Goal: Connect with others: Connect with others

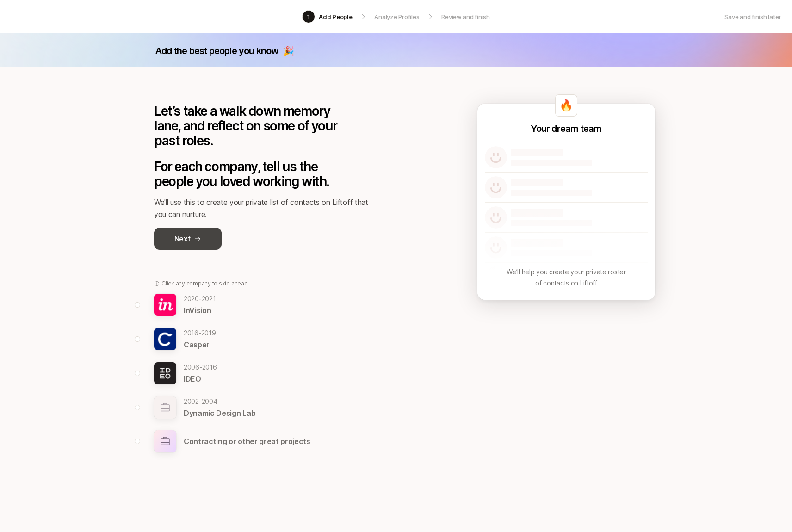
click at [192, 240] on button "Next" at bounding box center [188, 239] width 68 height 22
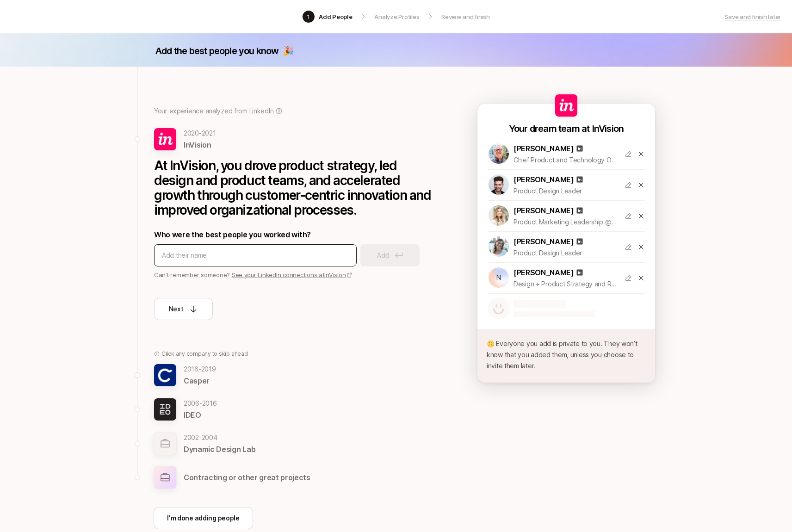
click at [238, 242] on div "Who were the best people you worked with? Add Can’t remember someone? See your …" at bounding box center [293, 254] width 278 height 51
click at [238, 248] on div at bounding box center [255, 255] width 203 height 22
click at [234, 254] on input at bounding box center [255, 255] width 187 height 11
click at [267, 276] on link "See your LinkedIn connections at InVision" at bounding box center [292, 274] width 121 height 7
click at [254, 245] on div at bounding box center [255, 255] width 203 height 22
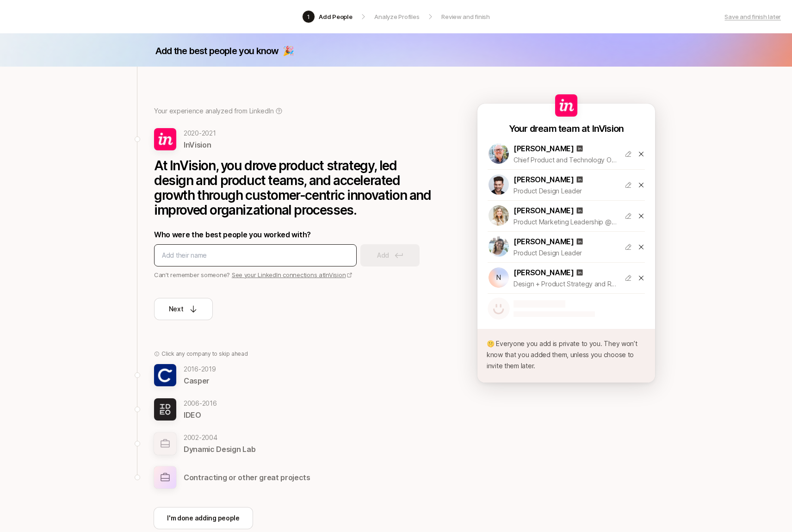
click at [248, 253] on div at bounding box center [255, 255] width 203 height 22
click at [248, 253] on input at bounding box center [255, 255] width 187 height 11
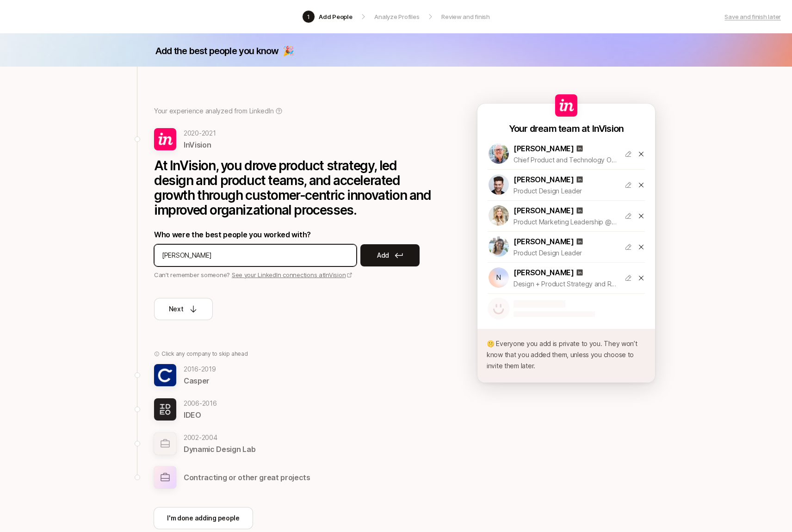
type input "chris edwards"
click at [439, 246] on div "Your experience analyzed from LinkedIn 2020 - 2021 InVision At InVision, you dr…" at bounding box center [396, 328] width 533 height 522
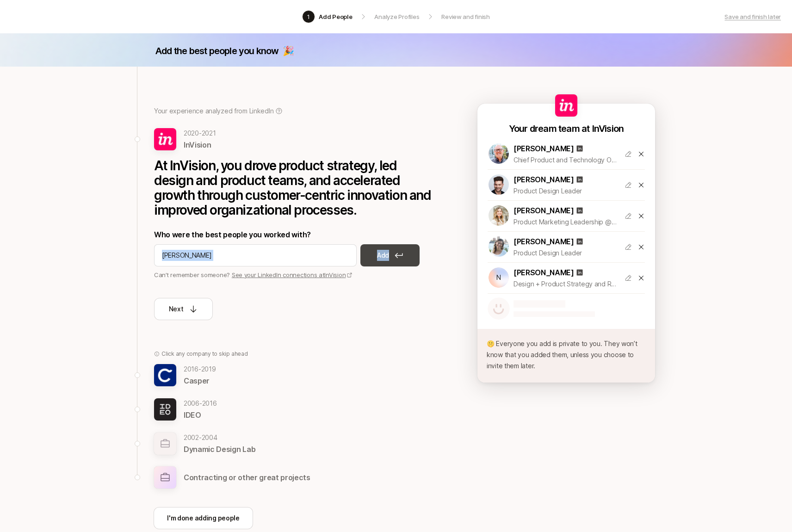
click at [400, 256] on icon at bounding box center [399, 256] width 8 height 6
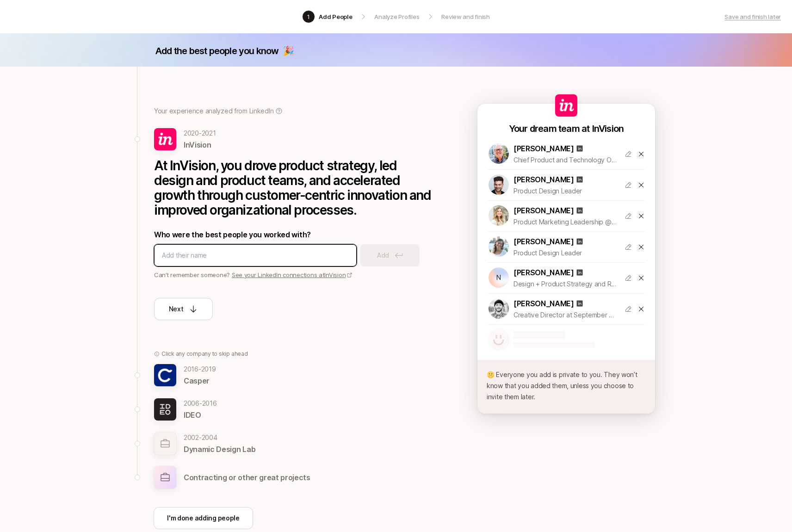
click at [303, 256] on input at bounding box center [255, 255] width 187 height 11
type input "tim cleary"
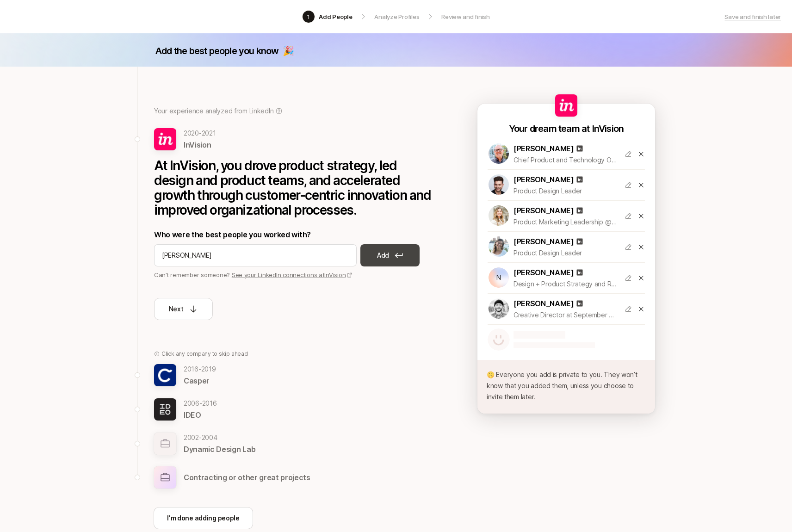
click at [395, 266] on button "Add" at bounding box center [389, 255] width 59 height 22
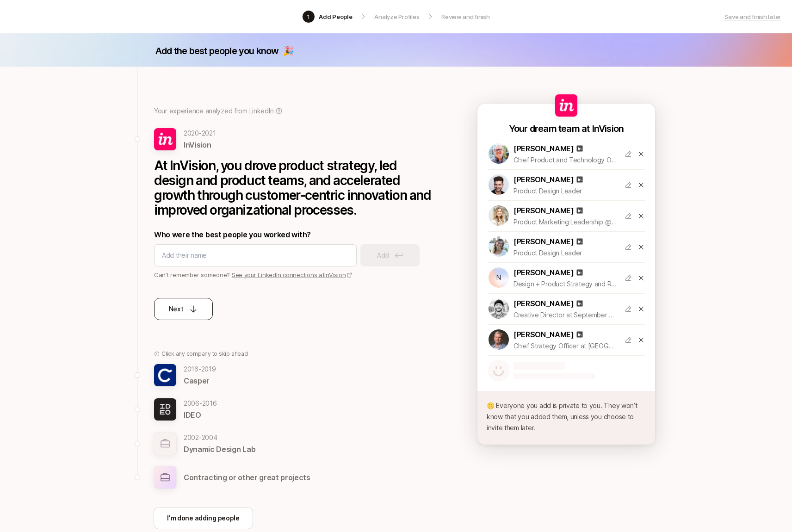
click at [189, 310] on icon at bounding box center [193, 308] width 9 height 9
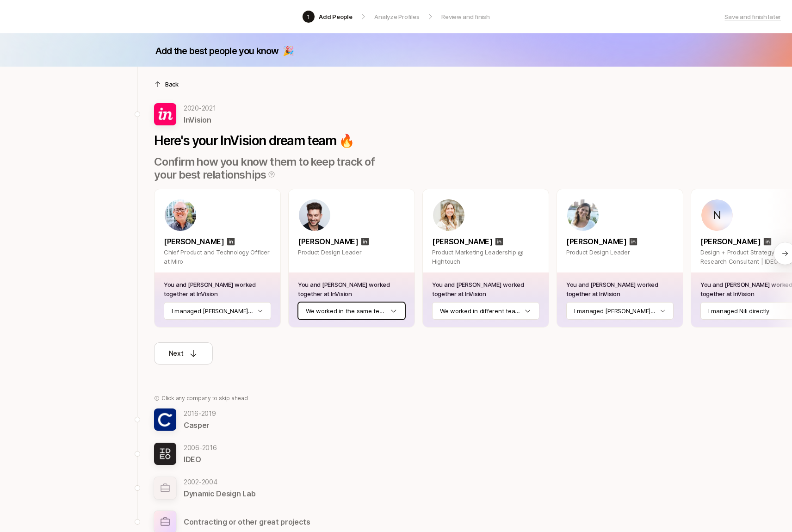
scroll to position [0, 282]
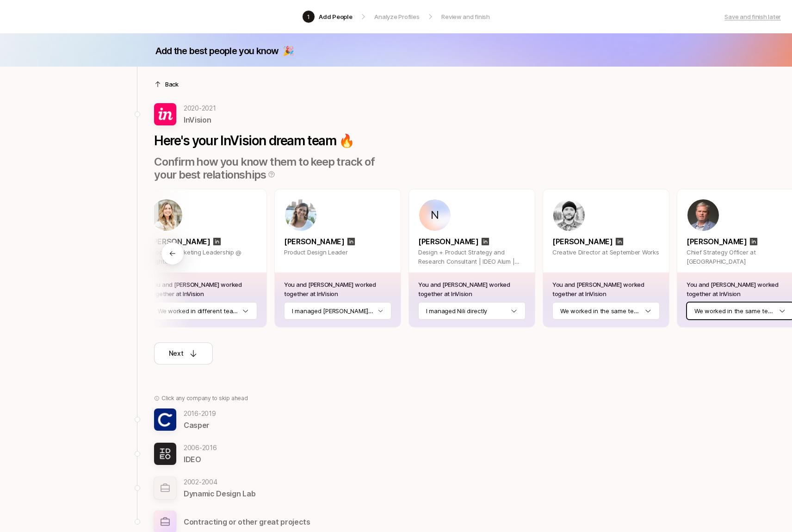
click at [705, 316] on html "1 Add People Analyze Profiles Review and finish Save and finish later Add the b…" at bounding box center [396, 266] width 792 height 532
click at [644, 313] on html "1 Add People Analyze Profiles Review and finish Save and finish later Add the b…" at bounding box center [396, 266] width 792 height 532
click at [192, 349] on icon at bounding box center [193, 353] width 9 height 9
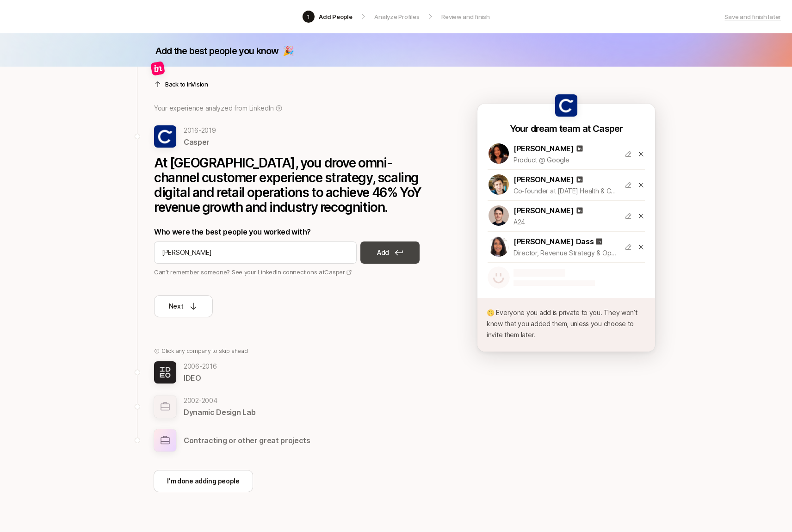
type input "Jeff Liu"
click at [407, 246] on button "Add" at bounding box center [389, 253] width 59 height 22
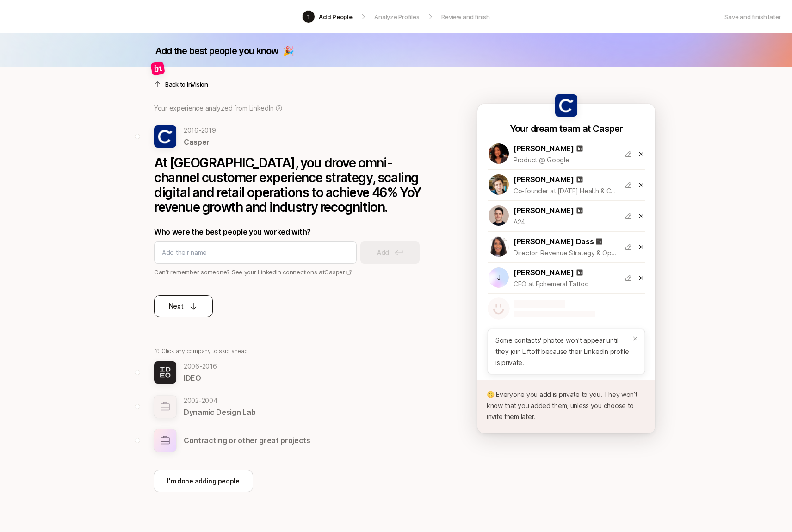
click at [200, 307] on button "Next" at bounding box center [183, 306] width 59 height 22
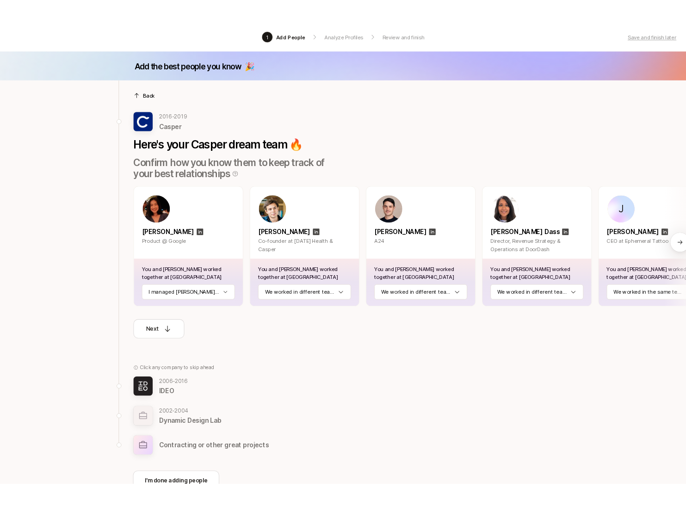
scroll to position [0, 14]
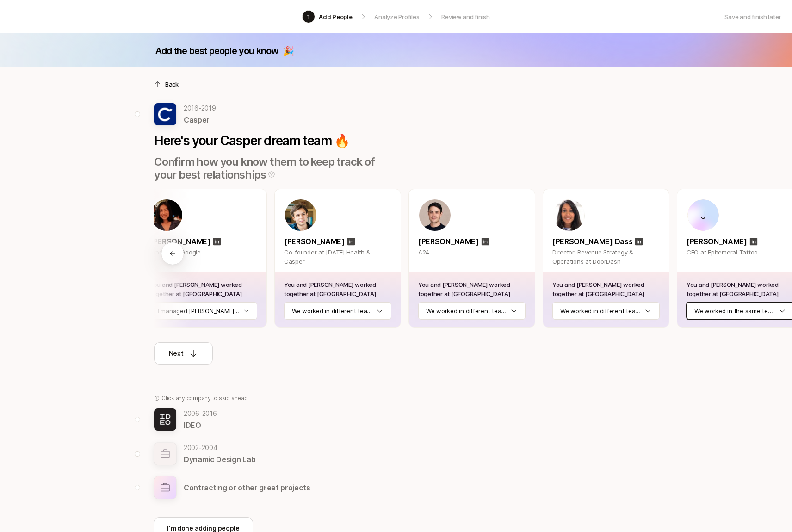
click at [754, 310] on html "1 Add People Analyze Profiles Review and finish Save and finish later Add the b…" at bounding box center [396, 266] width 792 height 532
click at [204, 356] on button "Next" at bounding box center [183, 353] width 59 height 22
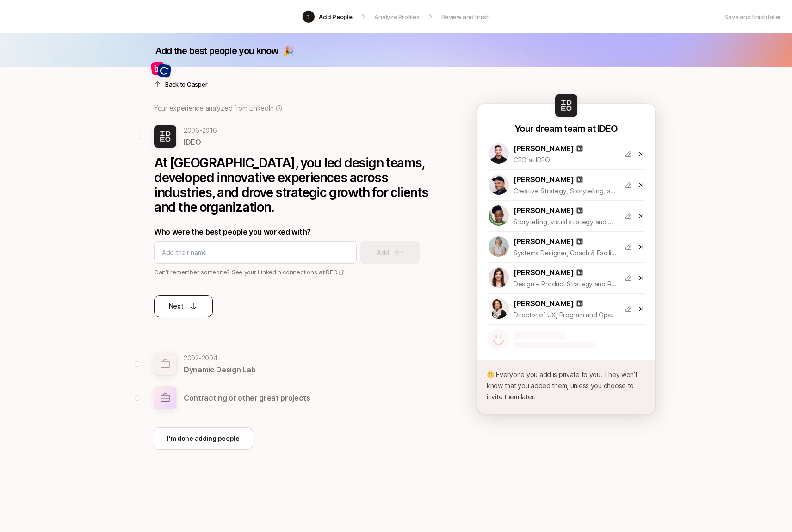
click at [158, 304] on button "Next" at bounding box center [183, 306] width 59 height 22
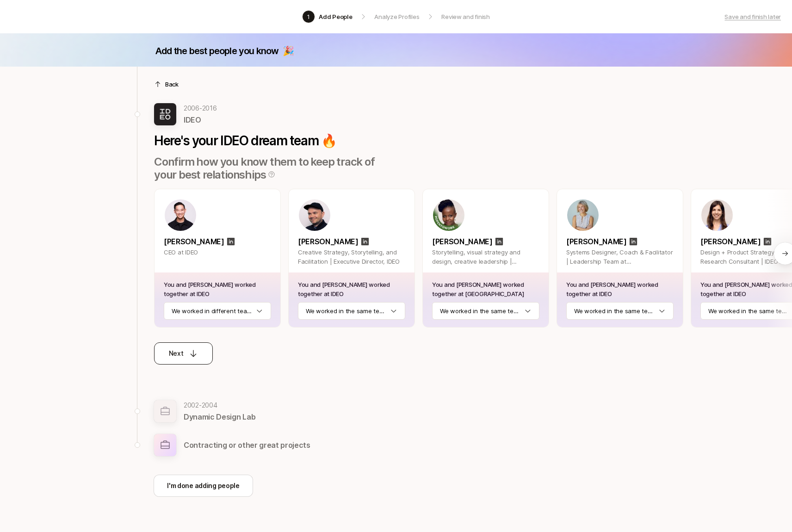
click at [171, 355] on p "Next" at bounding box center [176, 353] width 15 height 11
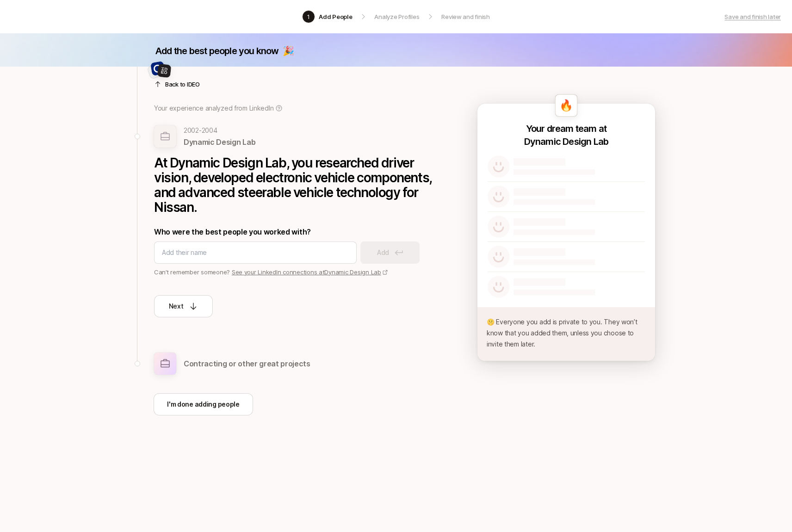
click at [179, 317] on div "Back to IDEO Your experience analyzed from LinkedIn 2002 - 2004 Dynamic Design …" at bounding box center [288, 230] width 302 height 327
click at [178, 311] on p "Next" at bounding box center [176, 306] width 15 height 11
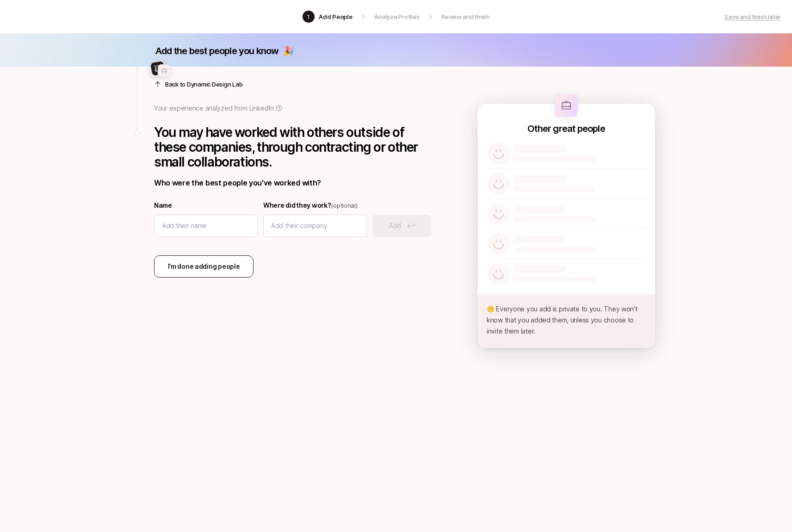
click at [181, 268] on p "I’m done adding people" at bounding box center [204, 266] width 72 height 11
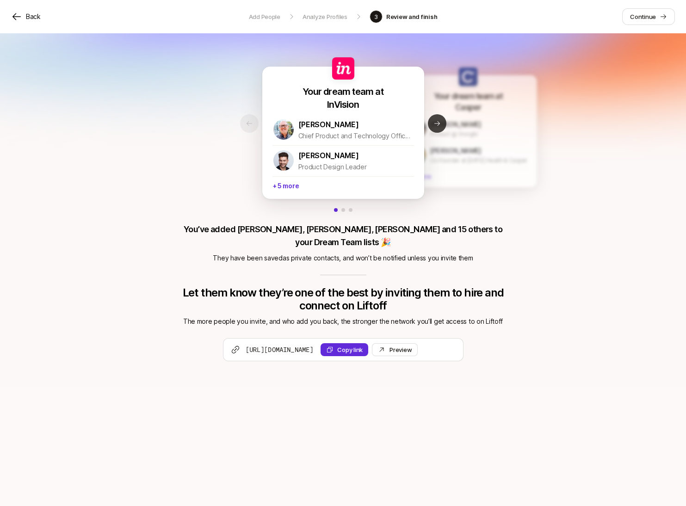
click at [444, 128] on button "Next slide" at bounding box center [437, 123] width 19 height 19
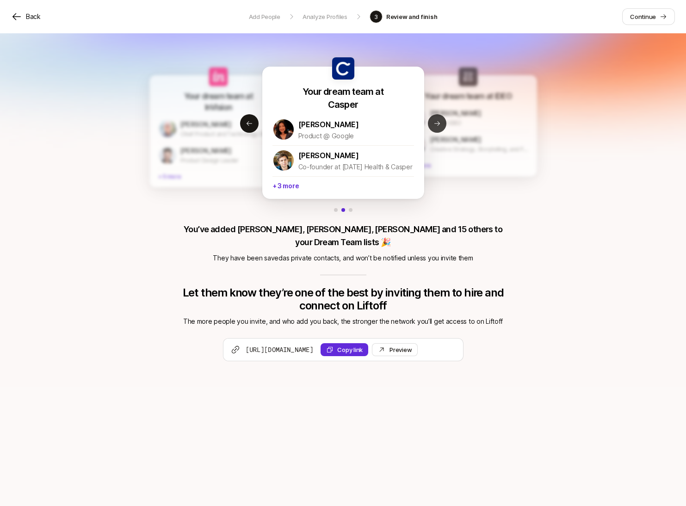
click at [444, 128] on button "Next slide" at bounding box center [437, 123] width 19 height 19
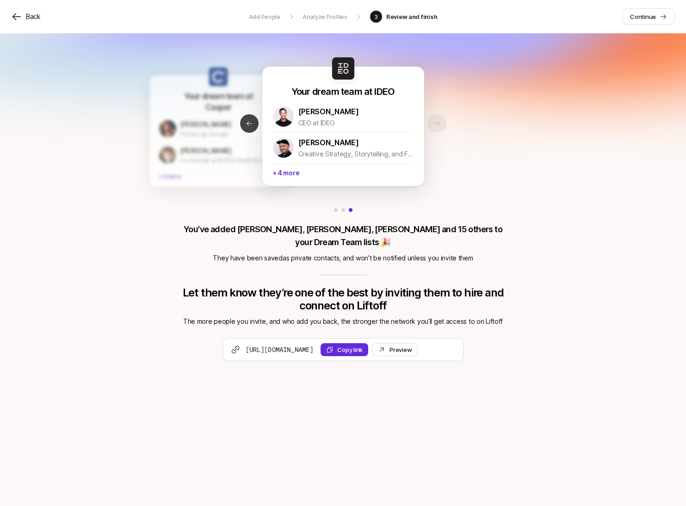
click at [243, 125] on button "Previous slide" at bounding box center [249, 123] width 19 height 19
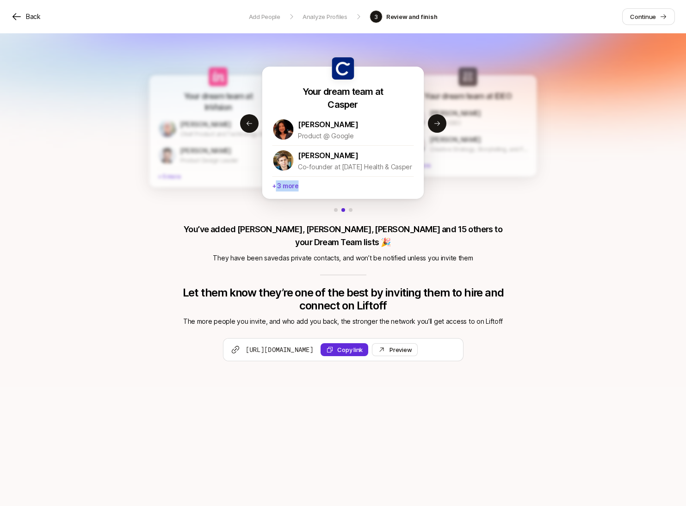
click at [276, 192] on p "+ 3 more" at bounding box center [343, 184] width 142 height 17
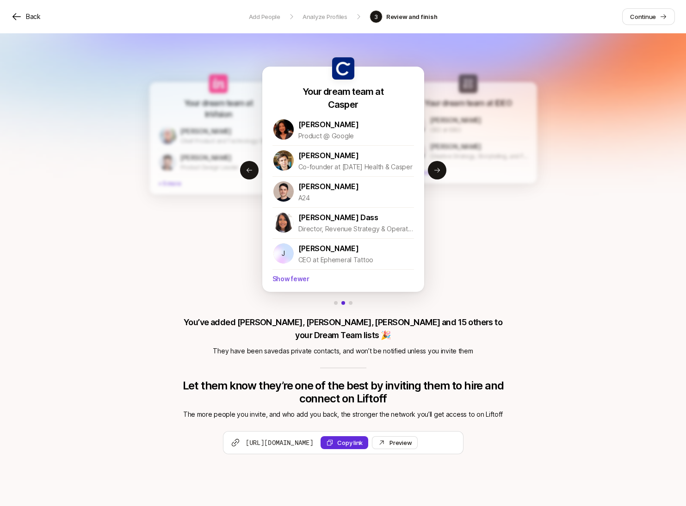
click at [284, 278] on p "Show fewer" at bounding box center [344, 277] width 142 height 17
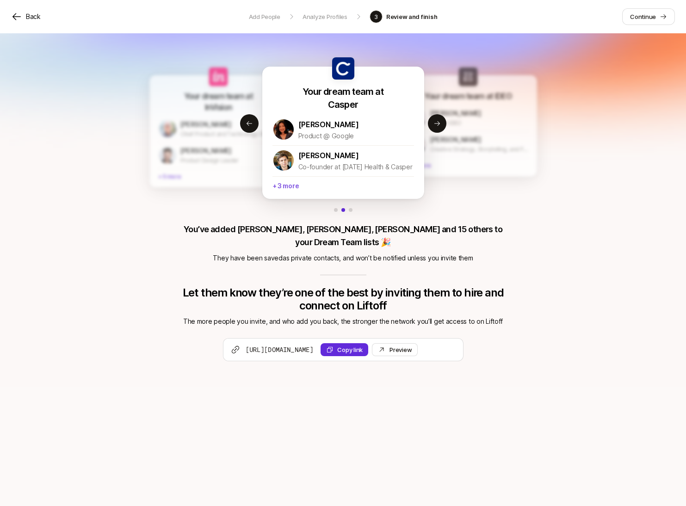
click at [293, 185] on p "+ 3 more" at bounding box center [344, 184] width 142 height 17
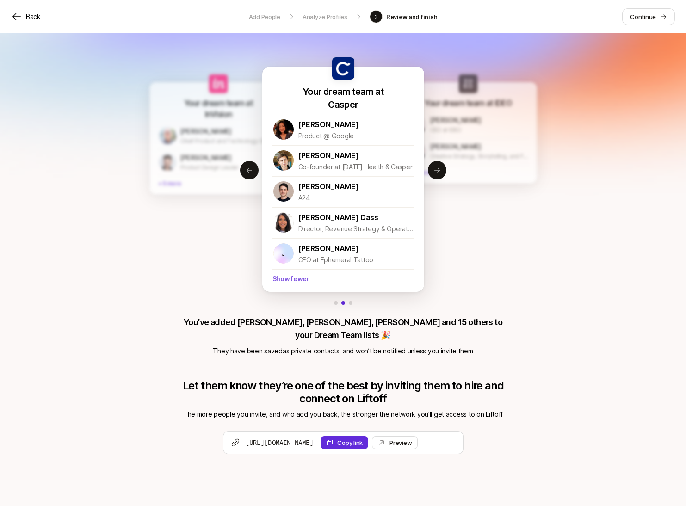
click at [288, 281] on p "Show fewer" at bounding box center [344, 277] width 142 height 17
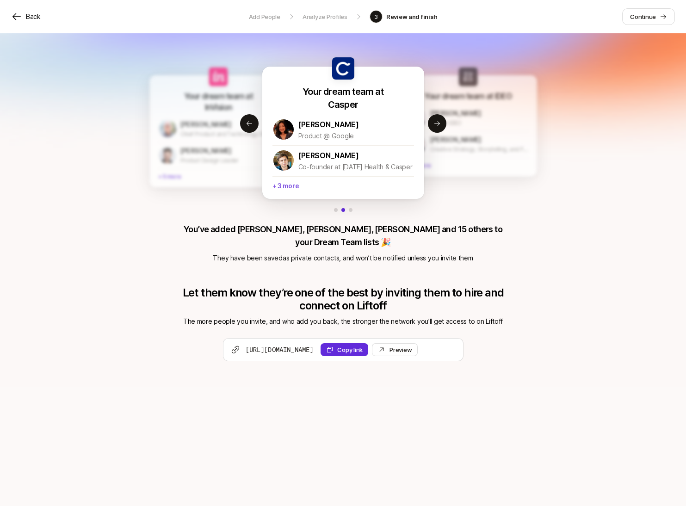
click at [288, 192] on p "+ 3 more" at bounding box center [344, 184] width 142 height 17
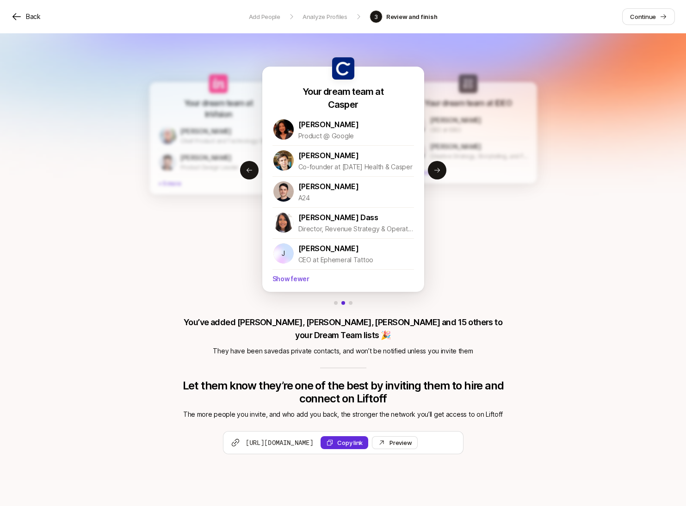
click at [285, 278] on p "Show fewer" at bounding box center [344, 277] width 142 height 17
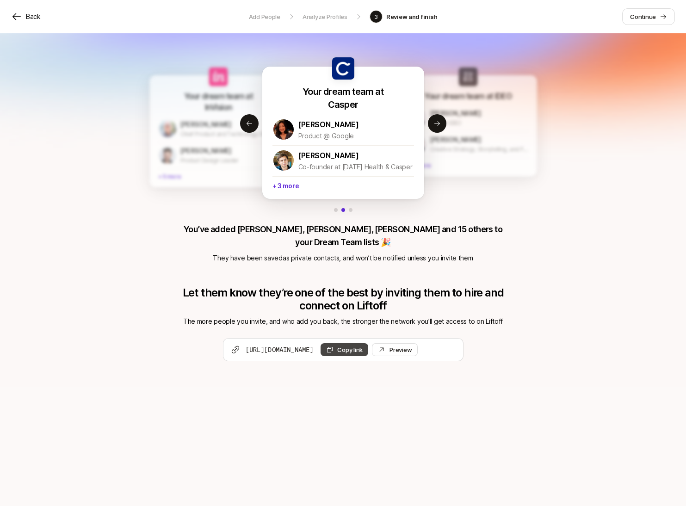
click at [334, 346] on icon at bounding box center [329, 349] width 7 height 7
click at [368, 343] on button "Copy link" at bounding box center [345, 349] width 48 height 13
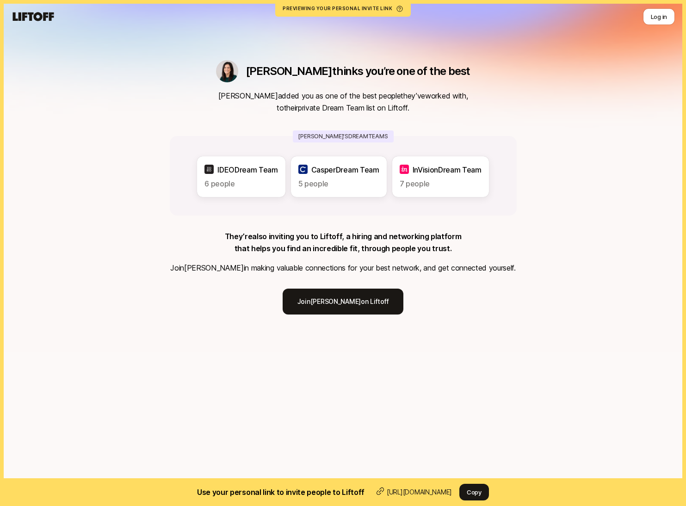
drag, startPoint x: 458, startPoint y: 252, endPoint x: 214, endPoint y: 232, distance: 244.7
click at [214, 232] on div "They’re also inviting you to Liftoff, a hiring and networking platform that hel…" at bounding box center [343, 251] width 346 height 43
copy p "They’re also inviting you to Liftoff, a hiring and networking platform that hel…"
click at [613, 223] on div "Eleanor thinks you’re one of the best Eleanor added you as one of the best peop…" at bounding box center [343, 176] width 686 height 352
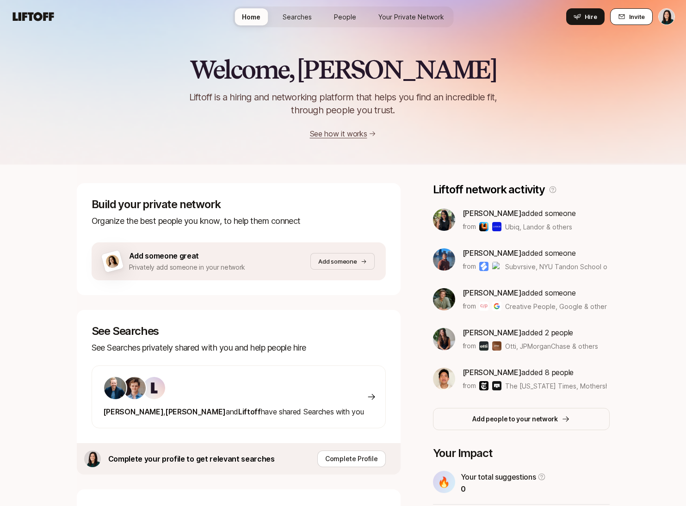
click at [633, 18] on span "Invite" at bounding box center [637, 16] width 16 height 9
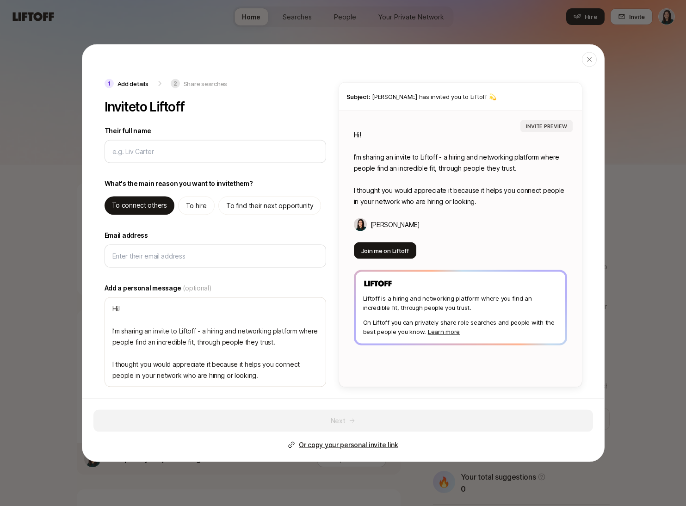
type textarea "x"
drag, startPoint x: 363, startPoint y: 321, endPoint x: 425, endPoint y: 329, distance: 62.0
click at [425, 329] on p "On Liftoff you can privately share role searches and people with the best peopl…" at bounding box center [460, 326] width 195 height 19
copy p "On Liftoff you can privately share role searches and people with the best peopl…"
click at [448, 312] on div "Liftoff is a hiring and networking platform where you find an incredible fit, t…" at bounding box center [461, 308] width 210 height 72
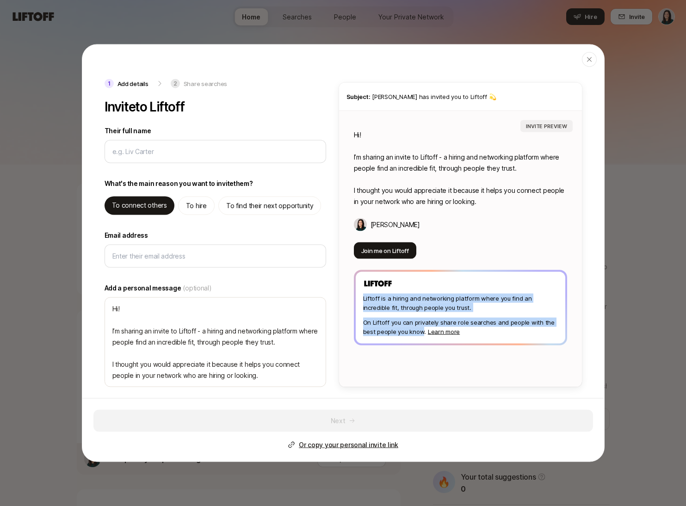
drag, startPoint x: 363, startPoint y: 298, endPoint x: 423, endPoint y: 333, distance: 69.5
click at [423, 333] on div "Liftoff is a hiring and networking platform where you find an incredible fit, t…" at bounding box center [461, 308] width 210 height 72
copy div "Liftoff is a hiring and networking platform where you find an incredible fit, t…"
